Goal: Navigation & Orientation: Find specific page/section

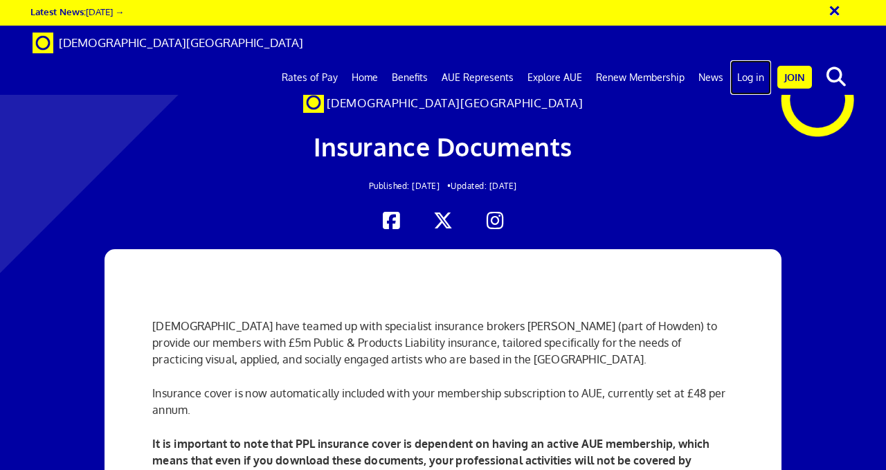
click at [742, 60] on link "Log in" at bounding box center [751, 77] width 41 height 35
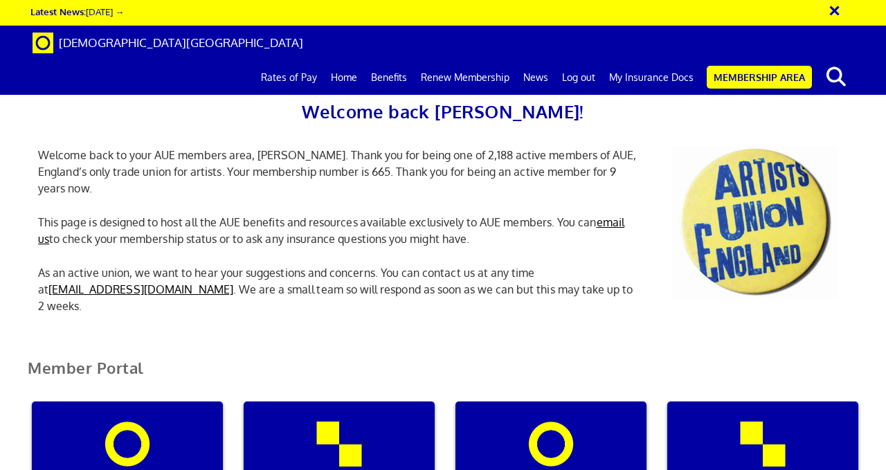
scroll to position [0, 4]
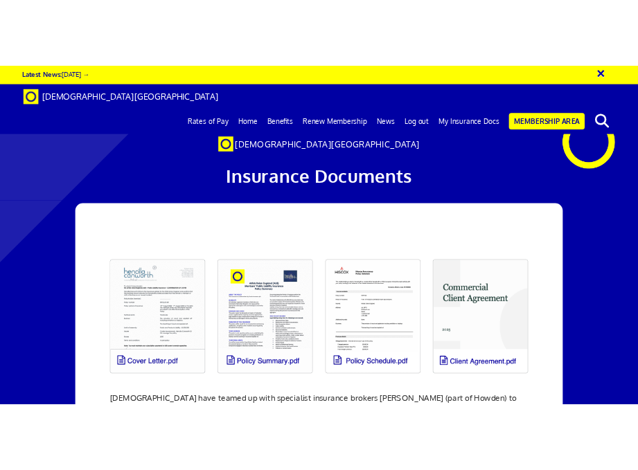
scroll to position [0, 3]
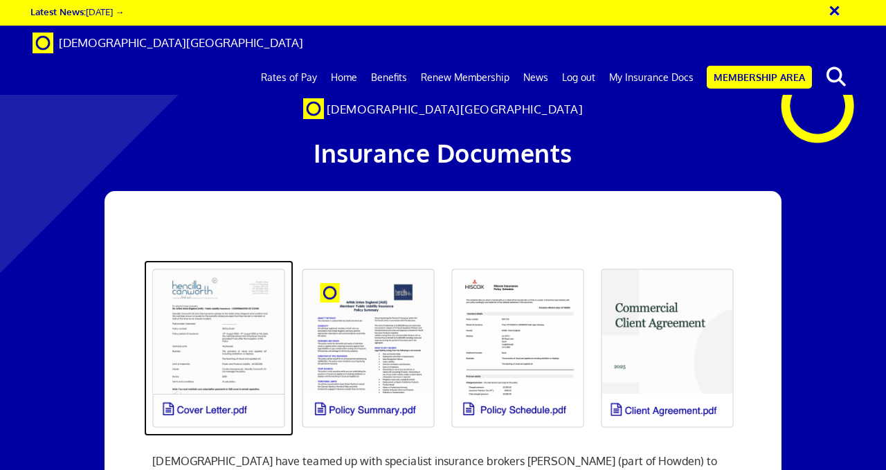
click at [192, 328] on link at bounding box center [219, 348] width 150 height 176
click at [234, 328] on link at bounding box center [219, 348] width 150 height 176
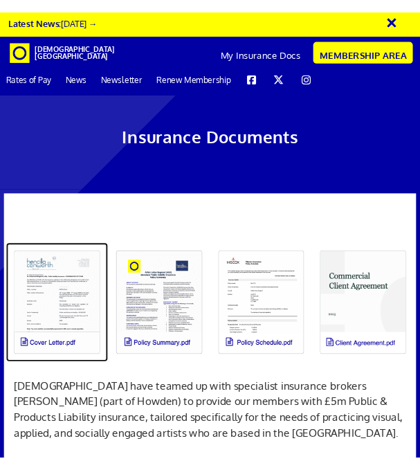
scroll to position [0, 0]
